Goal: Task Accomplishment & Management: Use online tool/utility

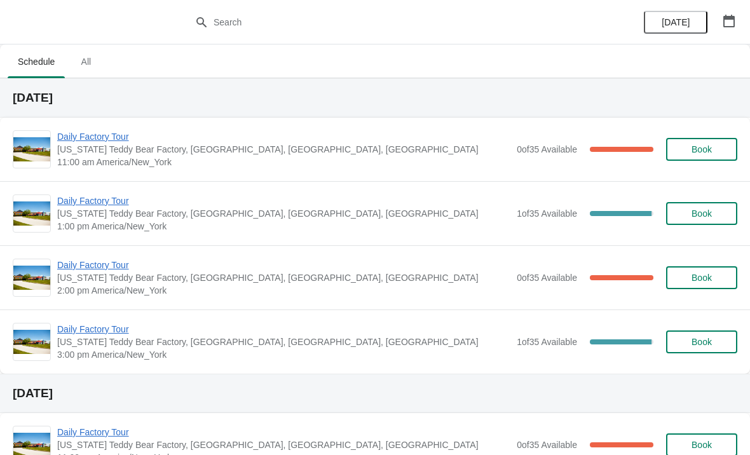
click at [118, 137] on span "Daily Factory Tour" at bounding box center [283, 136] width 453 height 13
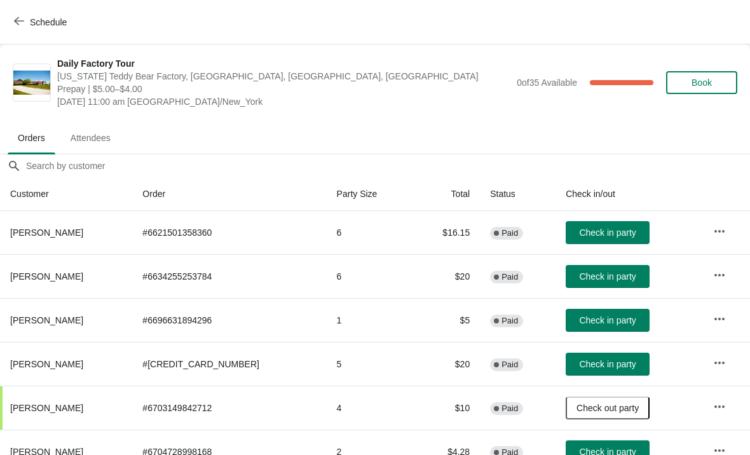
click at [605, 322] on span "Check in party" at bounding box center [607, 320] width 57 height 10
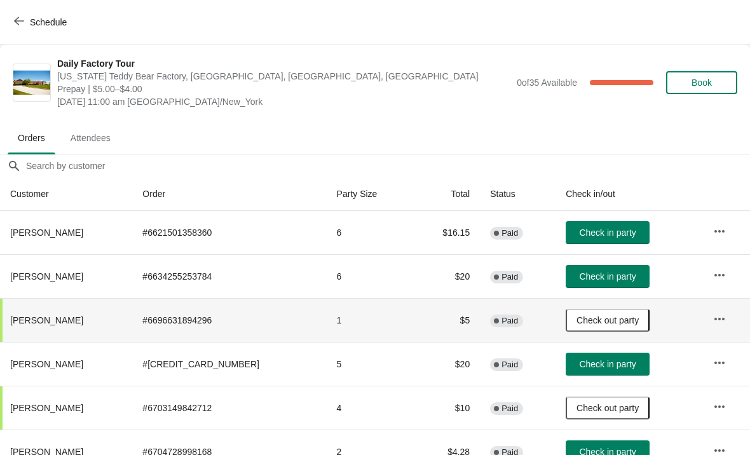
click at [600, 275] on span "Check in party" at bounding box center [607, 277] width 57 height 10
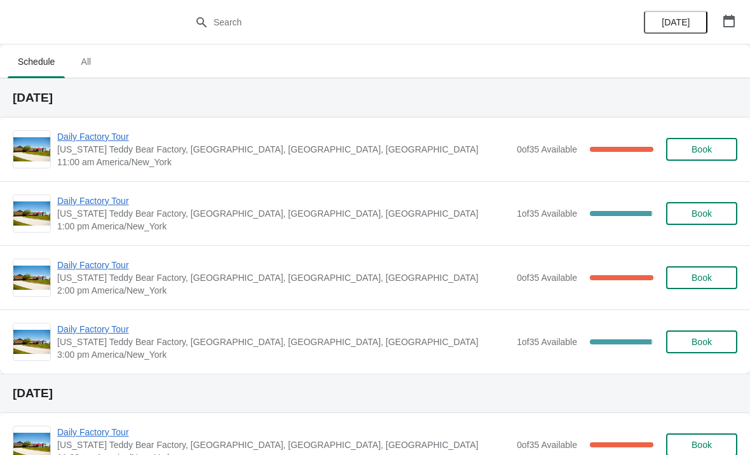
click at [102, 135] on span "Daily Factory Tour" at bounding box center [283, 136] width 453 height 13
click at [99, 138] on span "Daily Factory Tour" at bounding box center [283, 136] width 453 height 13
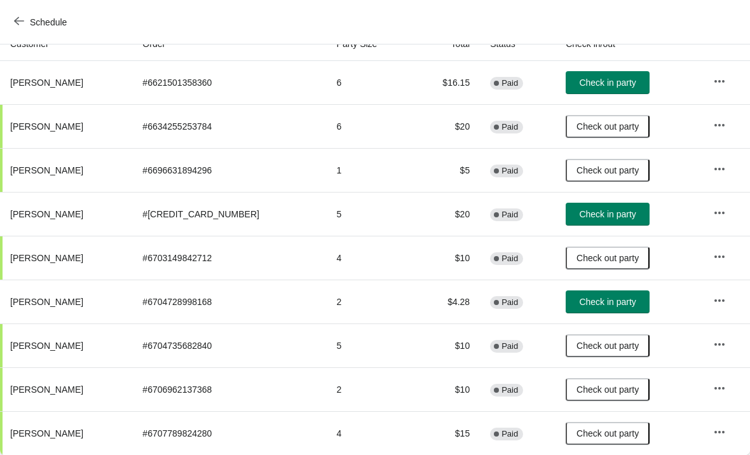
scroll to position [150, 0]
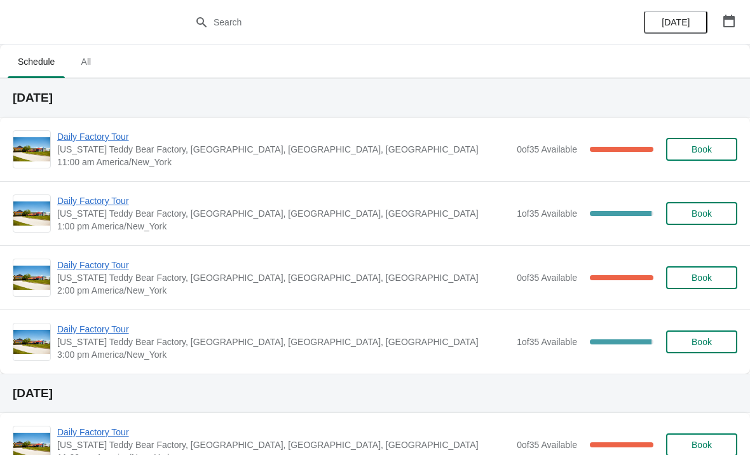
click at [102, 138] on span "Daily Factory Tour" at bounding box center [283, 136] width 453 height 13
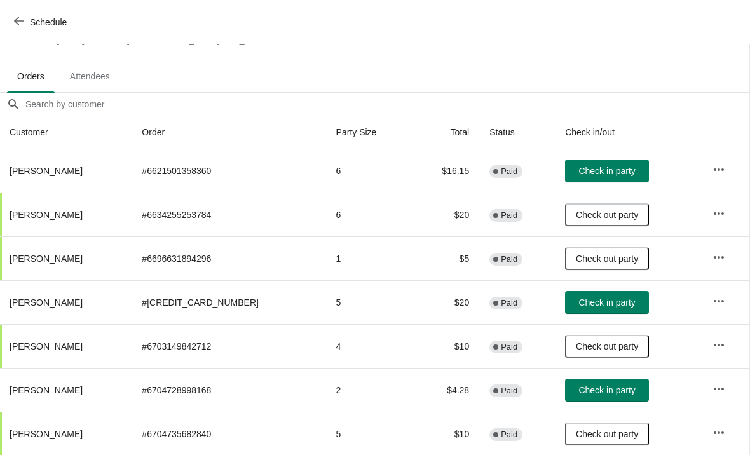
scroll to position [60, 1]
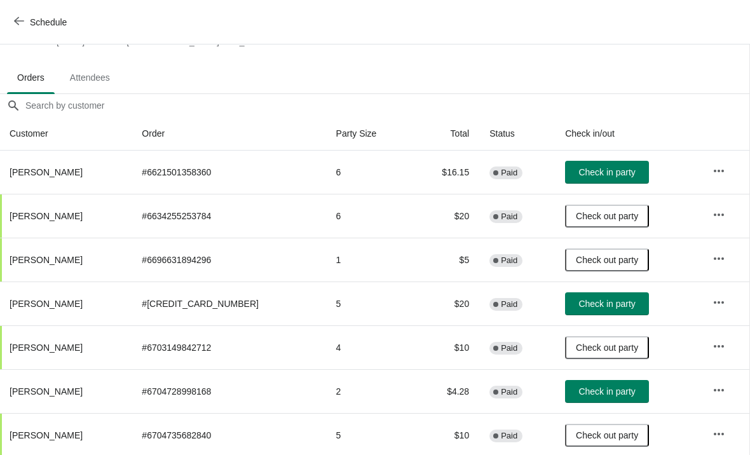
click at [597, 177] on span "Check in party" at bounding box center [607, 172] width 57 height 10
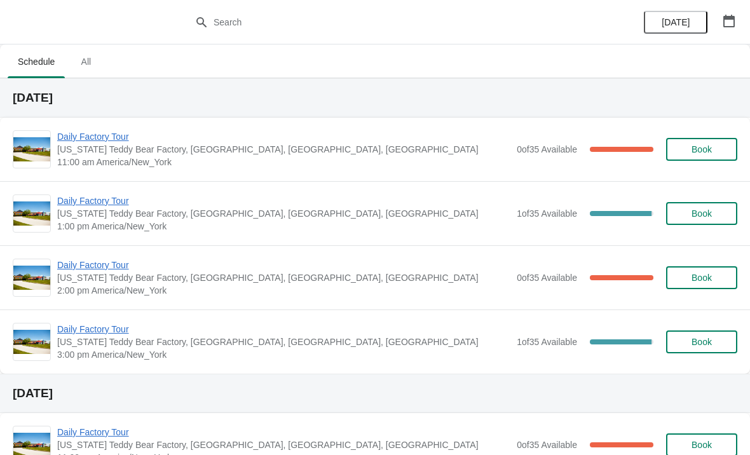
click at [101, 137] on span "Daily Factory Tour" at bounding box center [283, 136] width 453 height 13
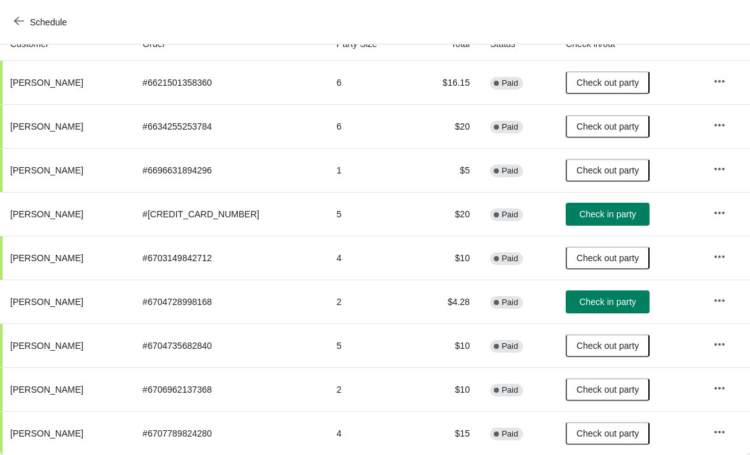
scroll to position [150, 0]
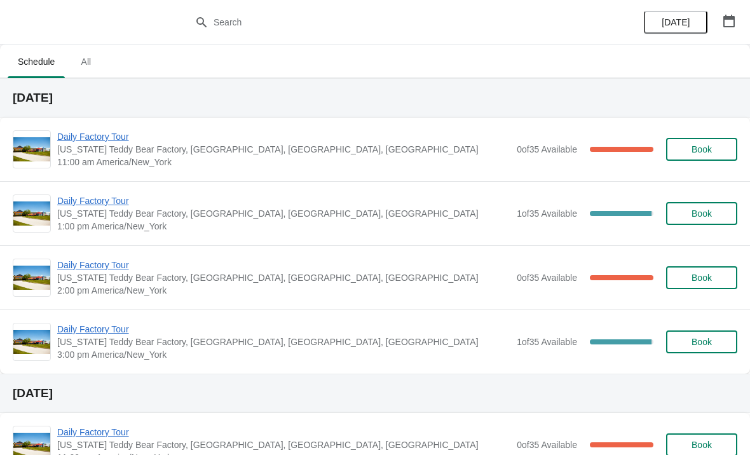
click at [113, 205] on span "Daily Factory Tour" at bounding box center [283, 201] width 453 height 13
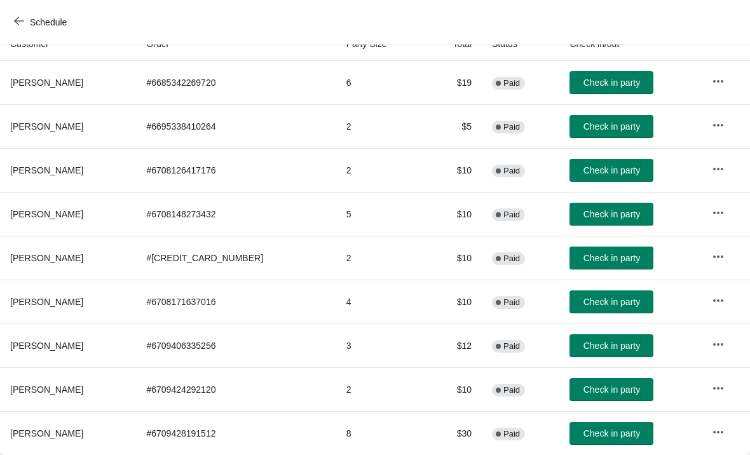
scroll to position [155, -4]
